Goal: Obtain resource: Download file/media

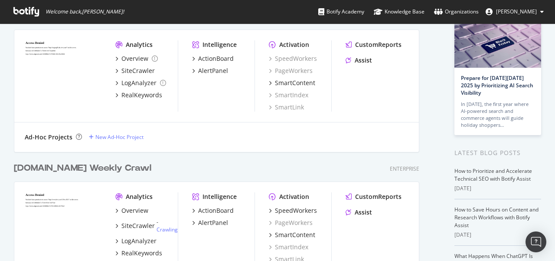
scroll to position [79, 0]
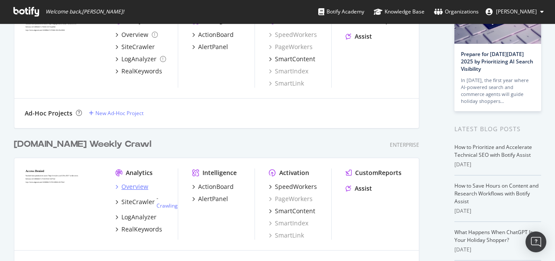
click at [132, 186] on div "Overview" at bounding box center [134, 186] width 27 height 9
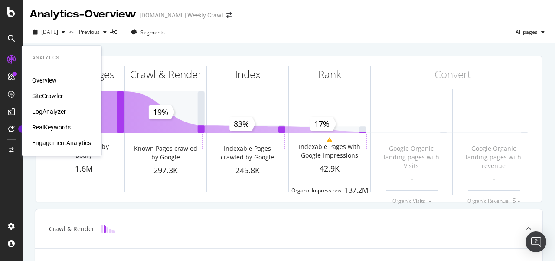
click at [52, 81] on div "Overview" at bounding box center [44, 80] width 25 height 9
click at [44, 80] on div "Overview" at bounding box center [44, 80] width 25 height 9
click at [52, 94] on div "SiteCrawler" at bounding box center [47, 96] width 31 height 9
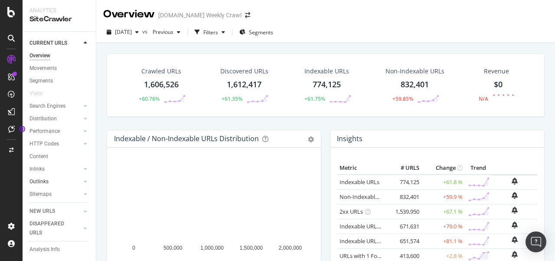
scroll to position [39, 0]
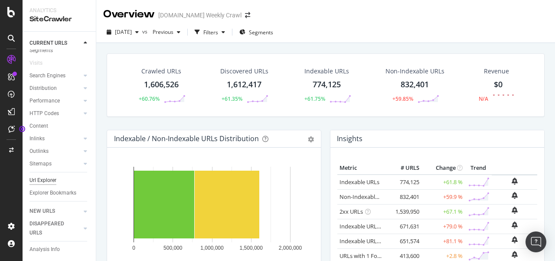
click at [42, 176] on div "Url Explorer" at bounding box center [42, 180] width 27 height 9
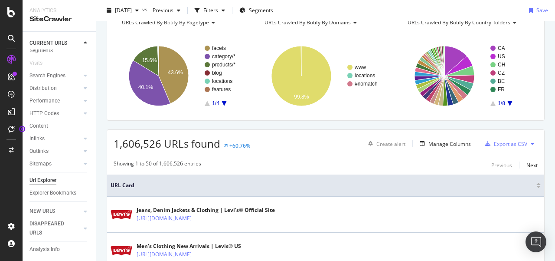
scroll to position [46, 0]
click at [443, 141] on div "Manage Columns" at bounding box center [450, 144] width 43 height 7
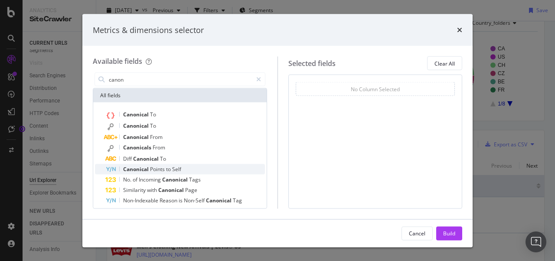
click at [142, 164] on div "Canonical Points to Self" at bounding box center [185, 169] width 160 height 10
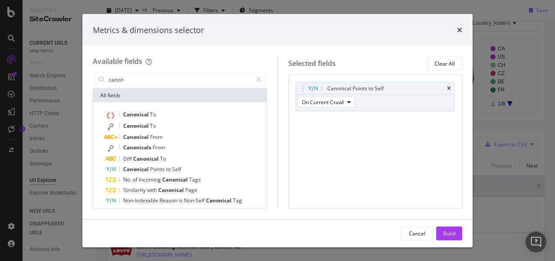
click at [391, 125] on div "Canonical Points to Self On Current Crawl You can use this field as a" at bounding box center [376, 106] width 160 height 48
click at [127, 81] on input "canon" at bounding box center [180, 79] width 144 height 13
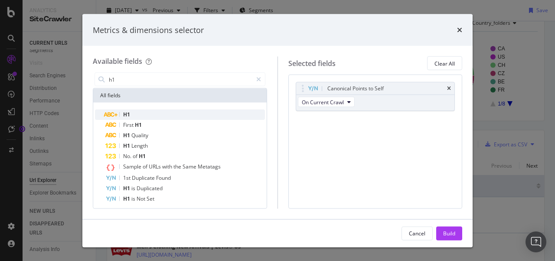
click at [132, 115] on div "H1" at bounding box center [185, 114] width 160 height 10
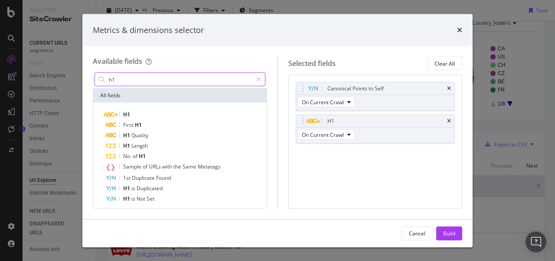
click at [166, 80] on input "h1" at bounding box center [180, 79] width 144 height 13
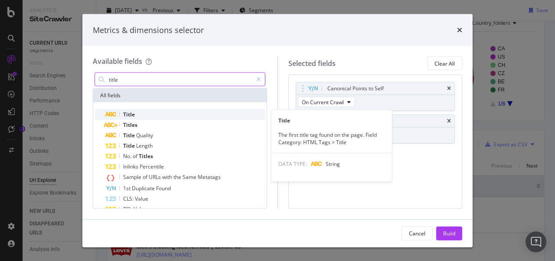
type input "title"
click at [147, 117] on div "Title" at bounding box center [185, 114] width 160 height 10
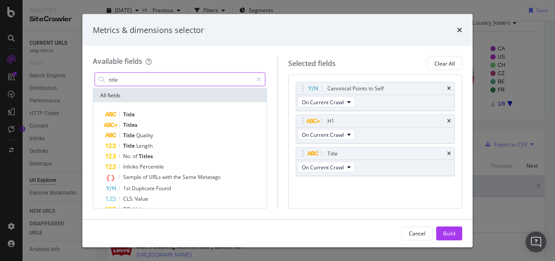
click at [131, 78] on input "title" at bounding box center [180, 79] width 144 height 13
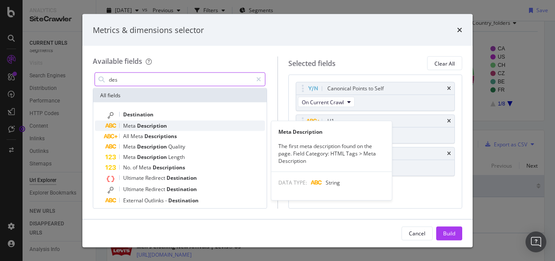
type input "des"
click at [138, 125] on span "Description" at bounding box center [152, 125] width 30 height 7
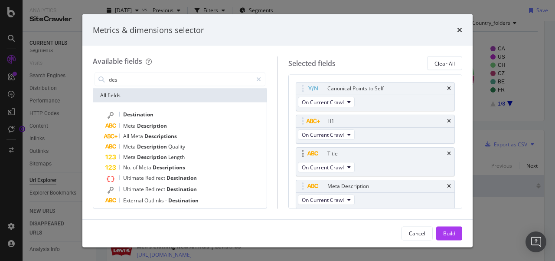
scroll to position [28, 0]
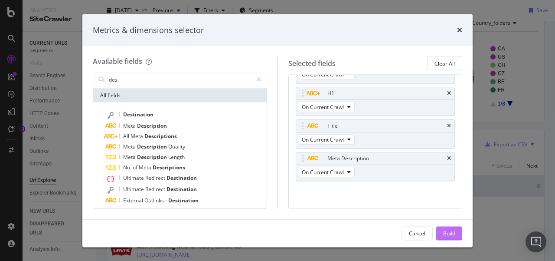
click at [456, 236] on button "Build" at bounding box center [449, 233] width 26 height 14
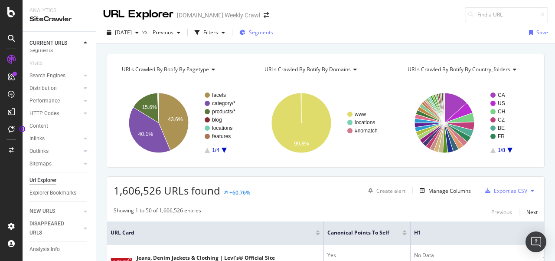
click at [273, 34] on span "Segments" at bounding box center [261, 32] width 24 height 7
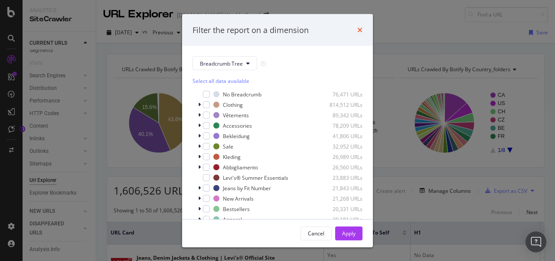
click at [358, 28] on icon "times" at bounding box center [359, 29] width 5 height 7
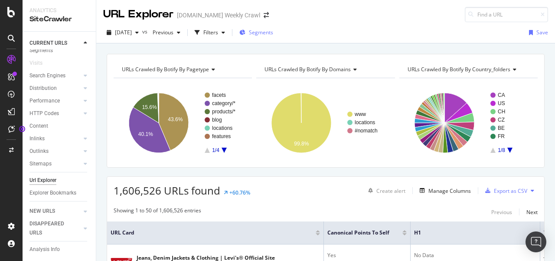
click at [273, 33] on span "Segments" at bounding box center [261, 32] width 24 height 7
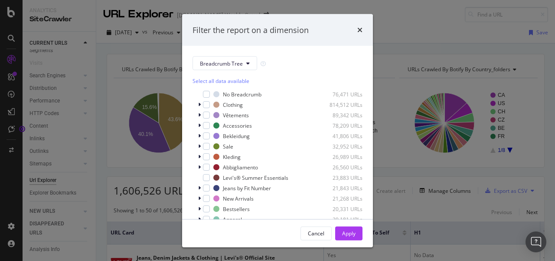
click at [357, 31] on div "Filter the report on a dimension" at bounding box center [278, 29] width 170 height 11
click at [363, 32] on div "Filter the report on a dimension" at bounding box center [277, 30] width 191 height 32
click at [359, 30] on icon "times" at bounding box center [359, 29] width 5 height 7
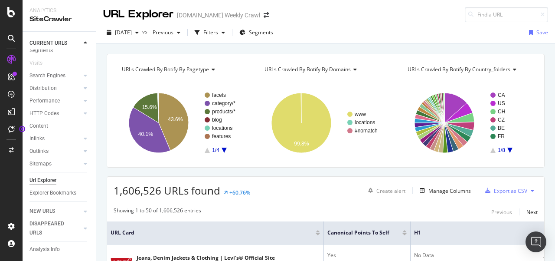
click at [512, 64] on div "URLs Crawled By Botify By country_folders" at bounding box center [468, 69] width 124 height 14
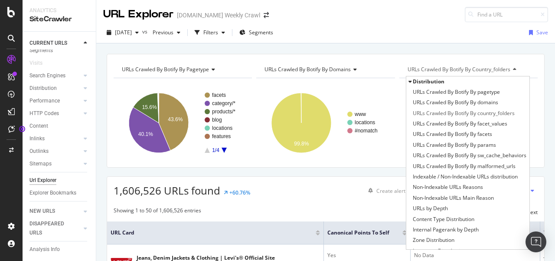
click at [512, 64] on div "URLs Crawled By Botify By country_folders" at bounding box center [468, 69] width 124 height 14
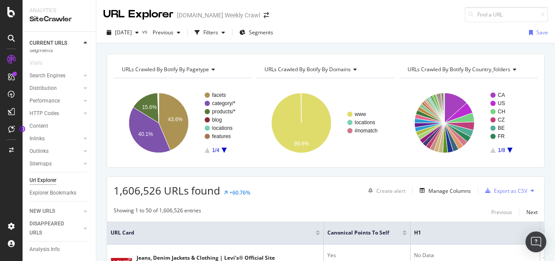
click at [508, 148] on rect "A chart." at bounding box center [510, 122] width 39 height 60
click at [507, 148] on icon "A chart." at bounding box center [509, 149] width 5 height 5
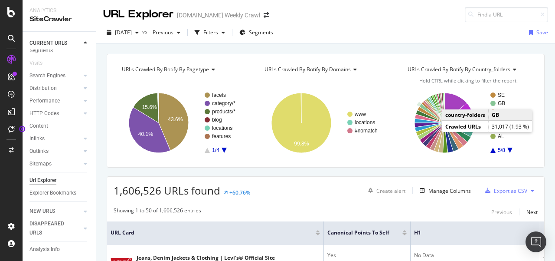
click at [498, 103] on text "GB" at bounding box center [501, 103] width 7 height 6
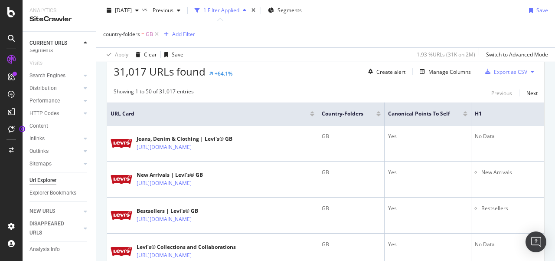
scroll to position [159, 0]
click at [183, 37] on div "Add Filter" at bounding box center [183, 33] width 23 height 7
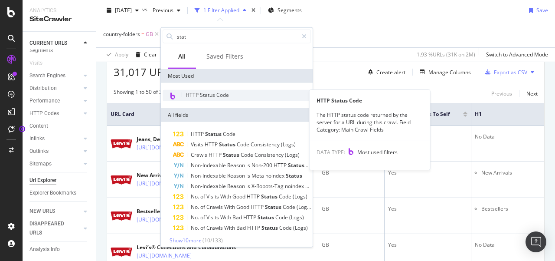
type input "stat"
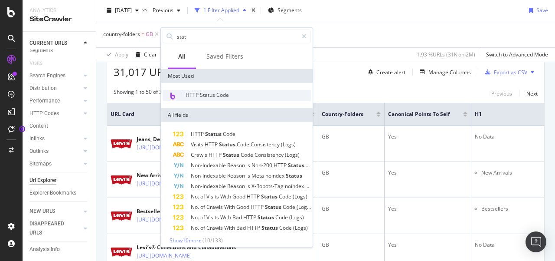
click at [194, 92] on span "HTTP Status Code" at bounding box center [207, 94] width 43 height 7
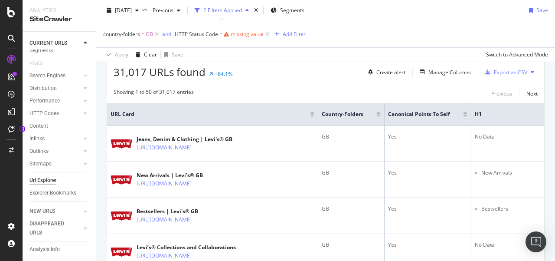
click at [285, 72] on div "31,017 URLs found +64.1% Create alert Manage Columns Export as CSV" at bounding box center [325, 68] width 437 height 21
click at [268, 34] on icon at bounding box center [267, 34] width 7 height 9
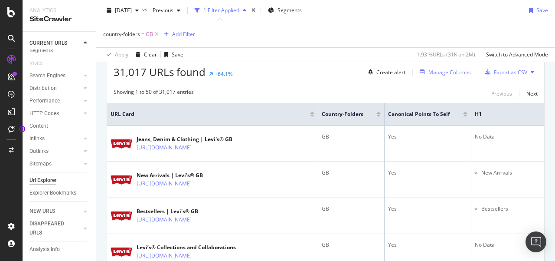
click at [455, 70] on div "Manage Columns" at bounding box center [450, 72] width 43 height 7
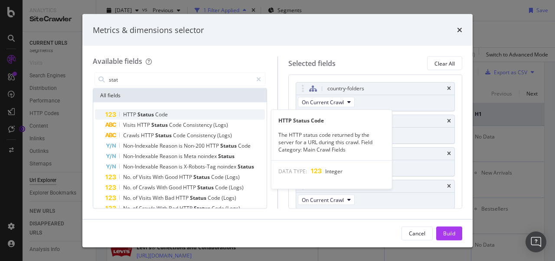
type input "stat"
click at [177, 114] on div "HTTP Status Code" at bounding box center [185, 114] width 160 height 10
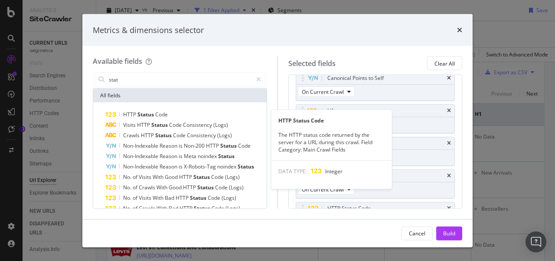
scroll to position [63, 0]
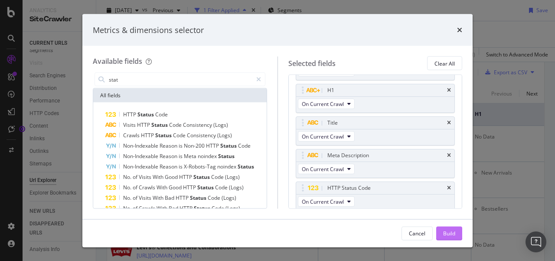
click at [452, 236] on div "Build" at bounding box center [449, 232] width 12 height 7
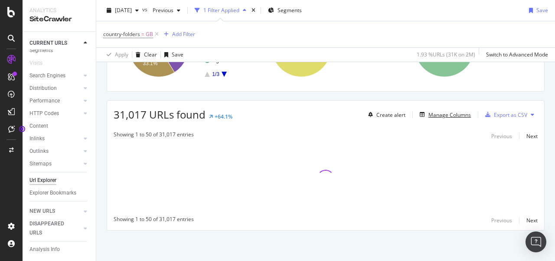
scroll to position [116, 0]
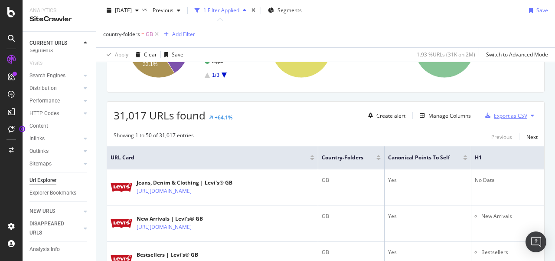
click at [514, 113] on div "Export as CSV" at bounding box center [510, 115] width 33 height 7
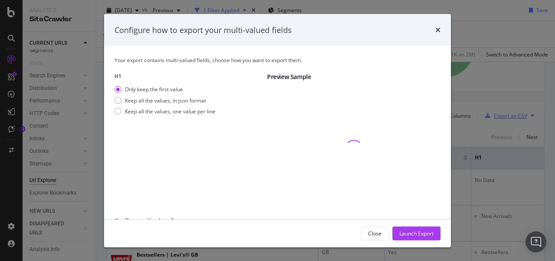
scroll to position [41, 0]
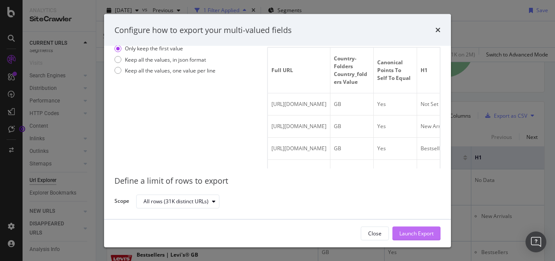
click at [411, 228] on div "Launch Export" at bounding box center [416, 232] width 34 height 13
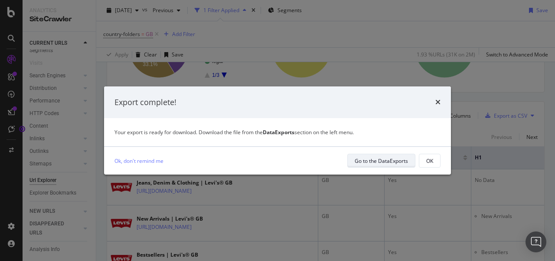
click at [373, 161] on div "Go to the DataExports" at bounding box center [381, 160] width 53 height 7
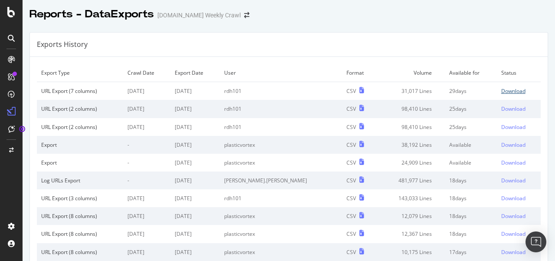
click at [503, 90] on div "Download" at bounding box center [513, 90] width 24 height 7
